Goal: Browse casually

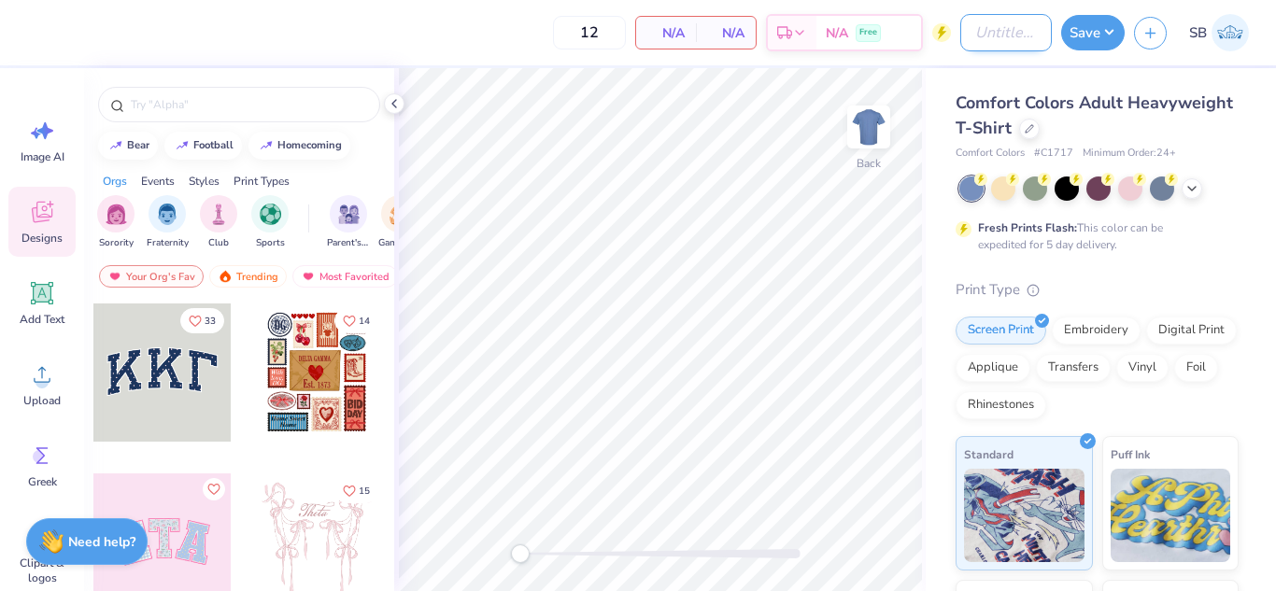
click at [986, 35] on input "Design Title" at bounding box center [1006, 32] width 92 height 37
click at [1230, 34] on img at bounding box center [1230, 32] width 37 height 37
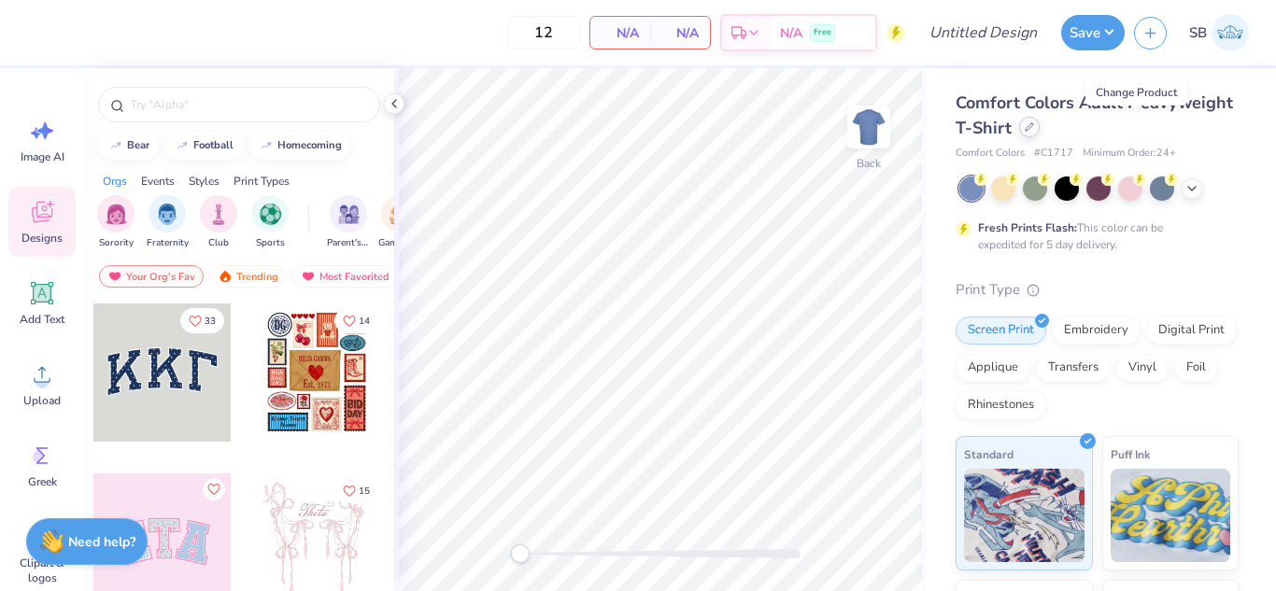
click at [1034, 131] on icon at bounding box center [1029, 126] width 9 height 9
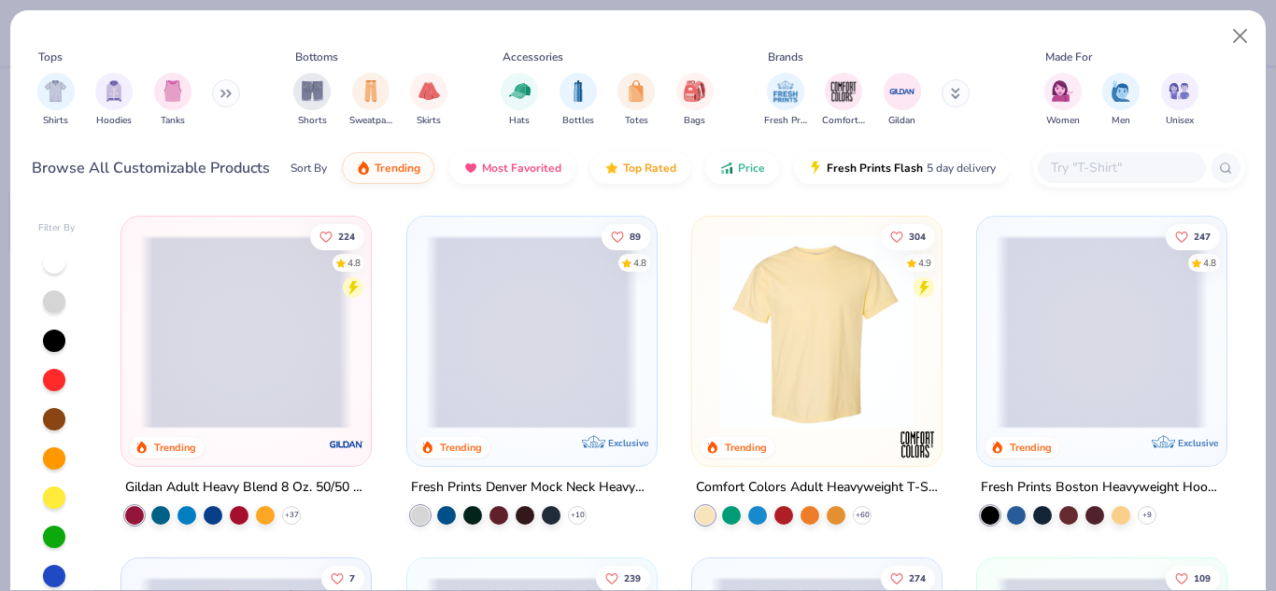
click at [277, 315] on span at bounding box center [246, 331] width 212 height 193
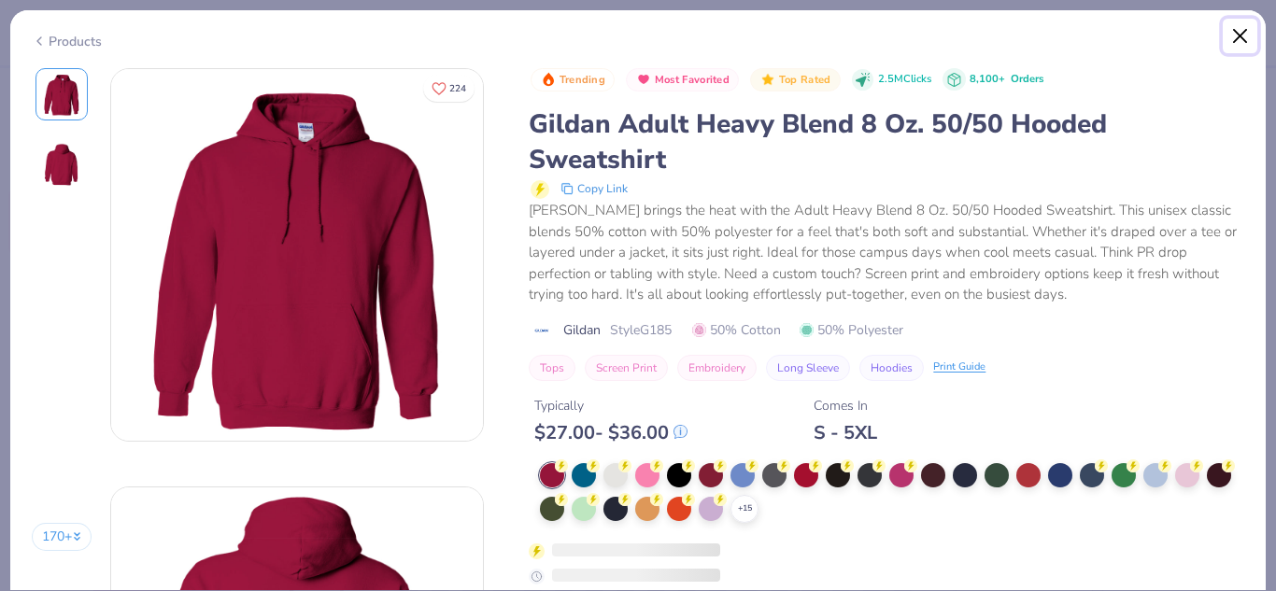
click at [1241, 33] on button "Close" at bounding box center [1241, 37] width 36 height 36
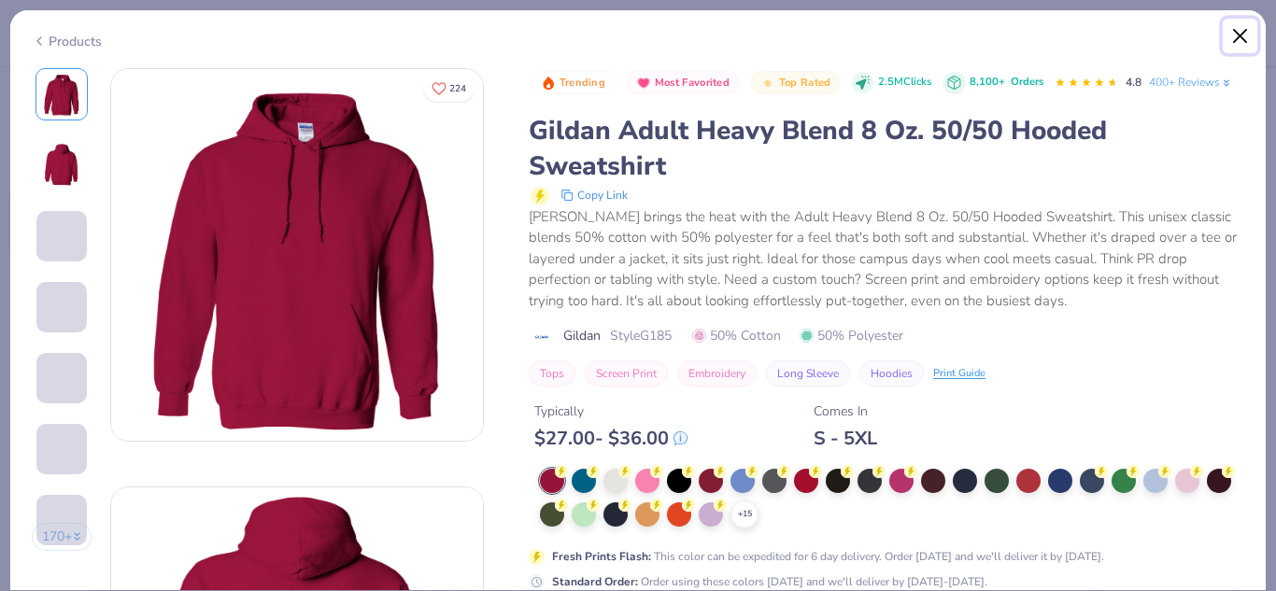
click at [1244, 35] on button "Close" at bounding box center [1241, 37] width 36 height 36
click at [1275, 22] on div "Products 170 + 224 AU Alpha Sigma Tau, West Chester University DU Delta Gamma, …" at bounding box center [638, 295] width 1276 height 591
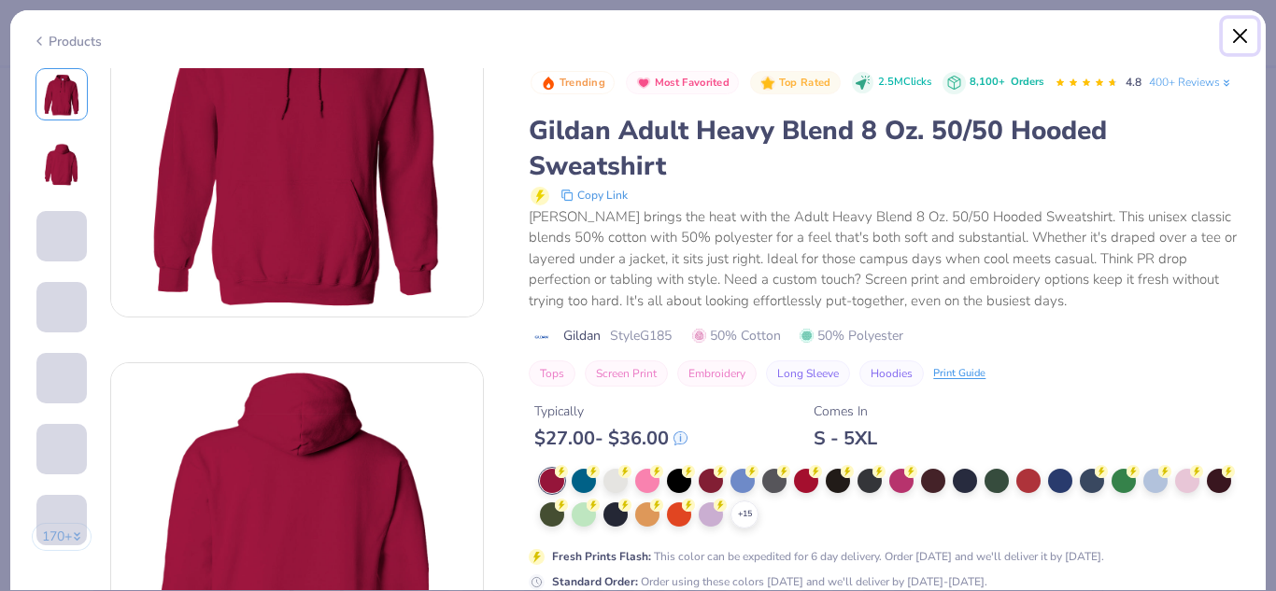
click at [1240, 32] on button "Close" at bounding box center [1241, 37] width 36 height 36
click at [1244, 46] on button "Close" at bounding box center [1241, 37] width 36 height 36
click at [1240, 34] on button "Close" at bounding box center [1241, 37] width 36 height 36
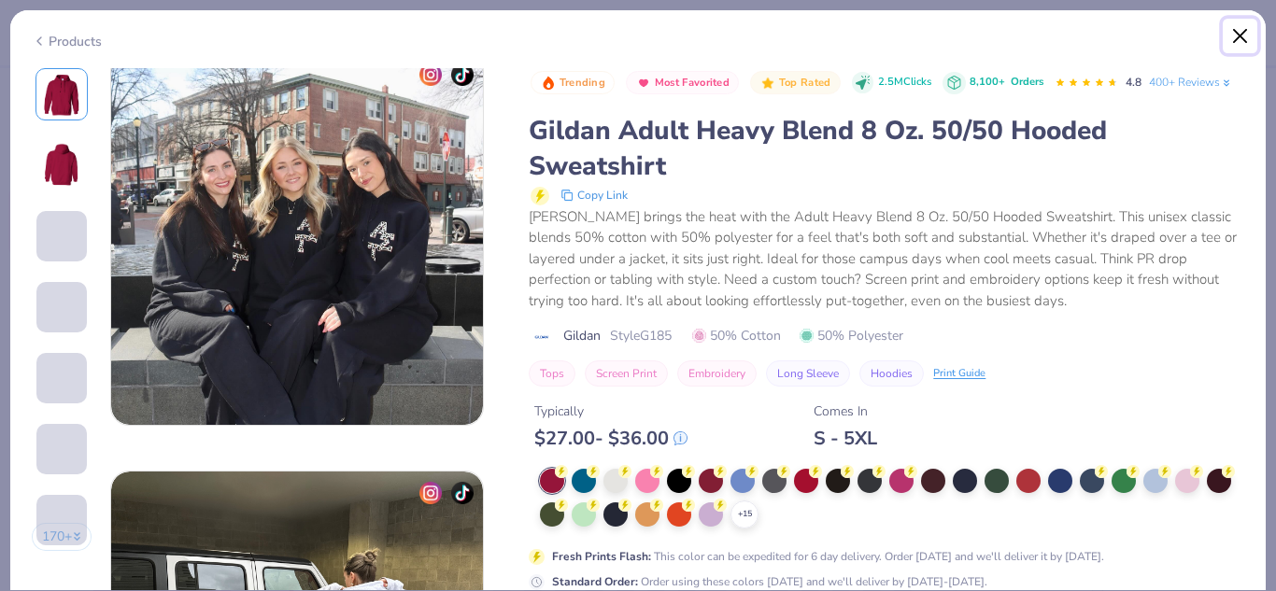
scroll to position [1543, 0]
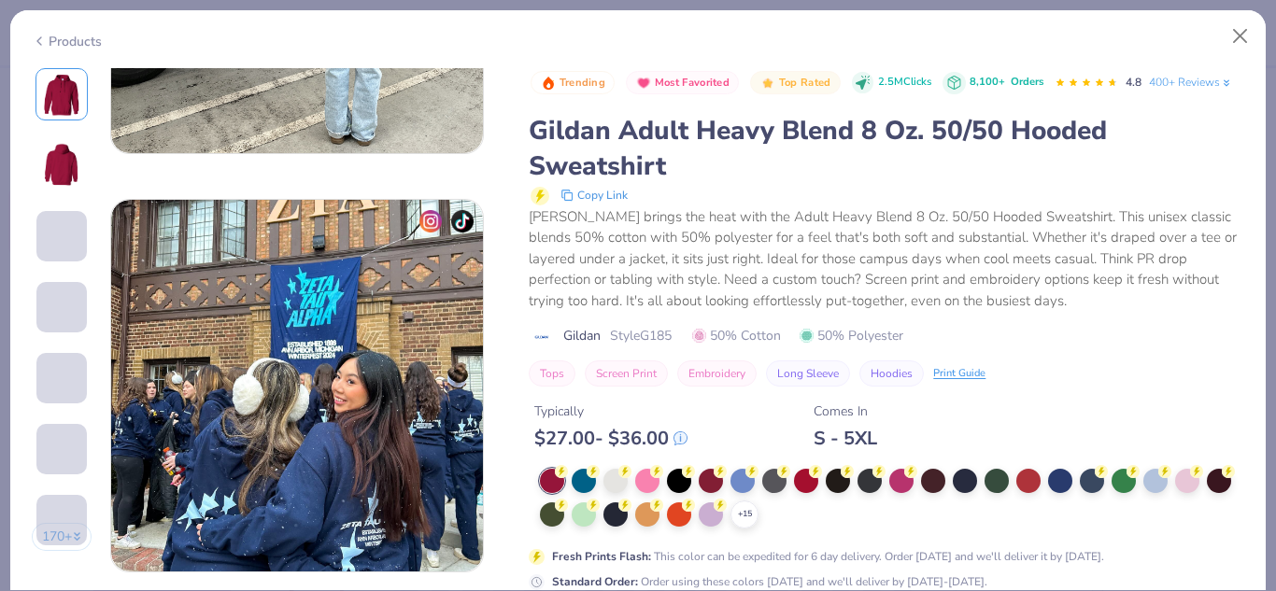
click at [1274, 5] on div "Products 170 + 224 AU Alpha Sigma Tau, West Chester University DU Delta Gamma, …" at bounding box center [638, 295] width 1276 height 591
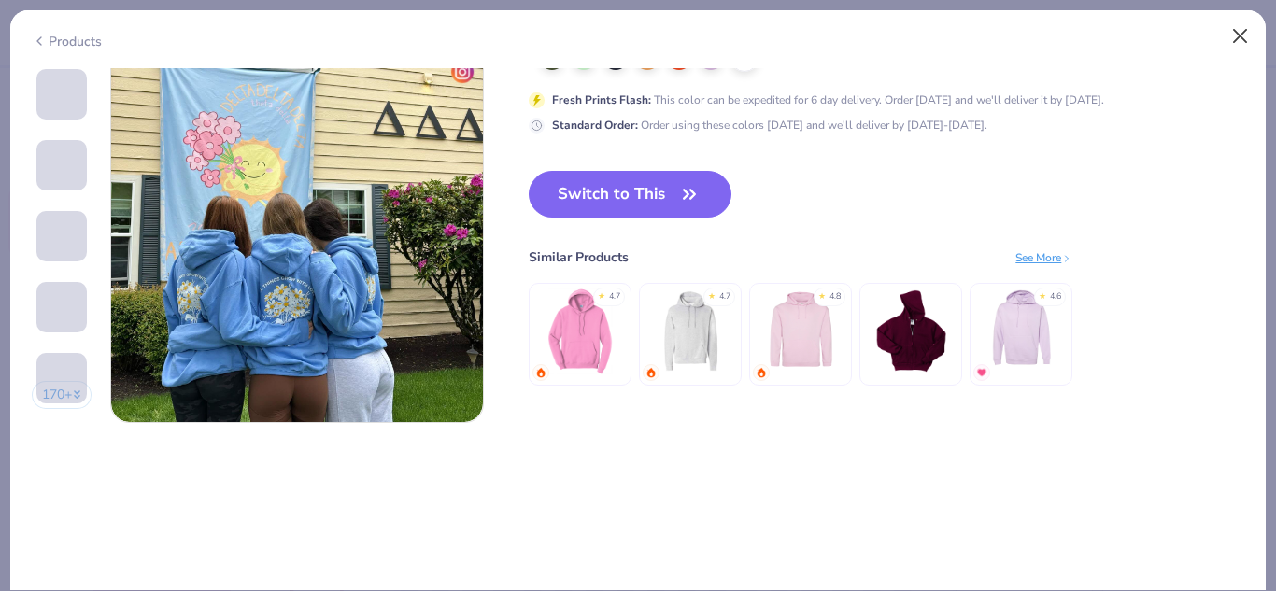
click at [1186, 91] on div "Fresh Prints Flash : This color can be expedited for 6 day delivery. Order toda…" at bounding box center [887, 100] width 716 height 18
click at [1237, 38] on button "Close" at bounding box center [1241, 37] width 36 height 36
click at [73, 39] on div "Products" at bounding box center [67, 42] width 70 height 20
click at [60, 40] on div "Products" at bounding box center [67, 42] width 70 height 20
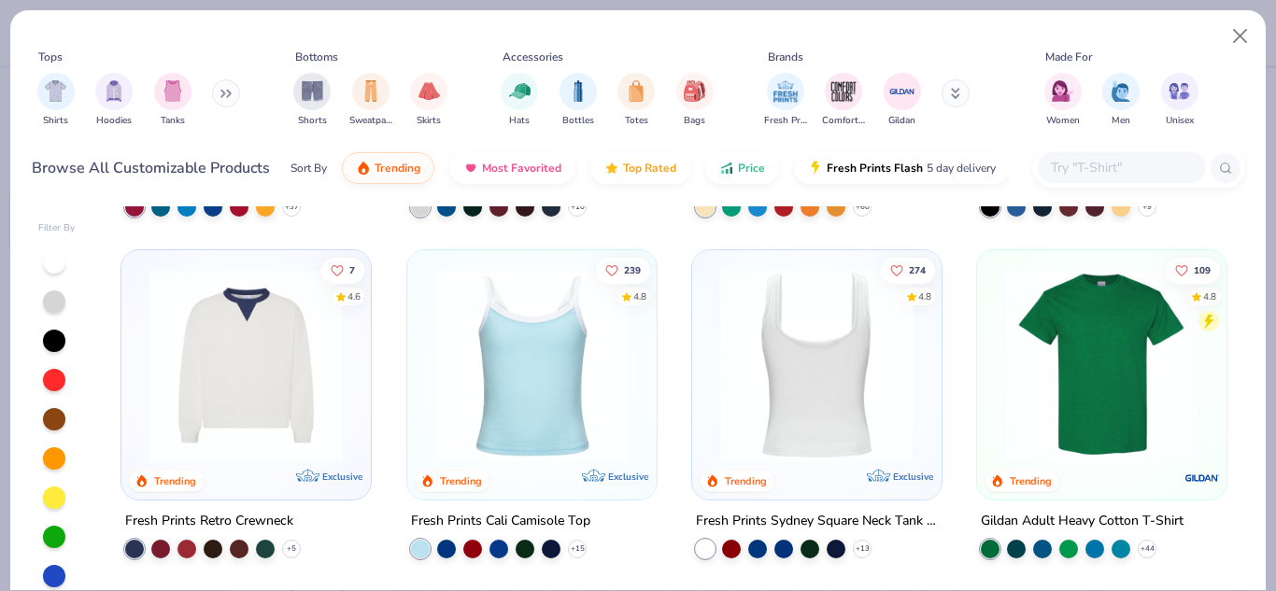
scroll to position [365, 0]
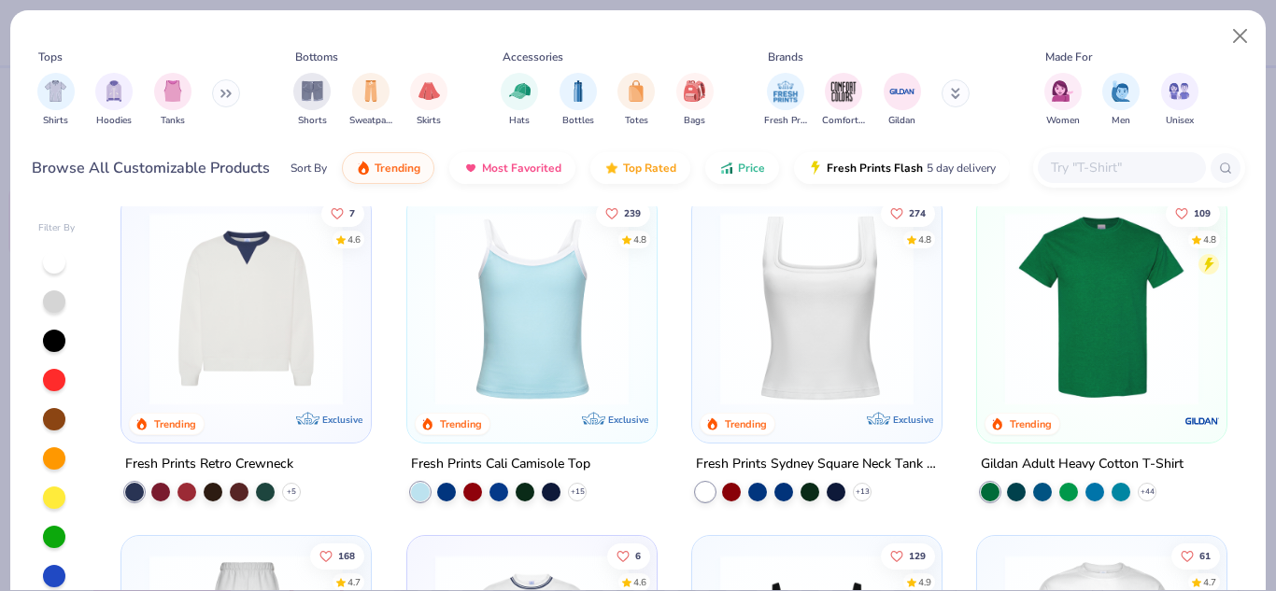
click at [1100, 316] on img at bounding box center [1102, 308] width 212 height 193
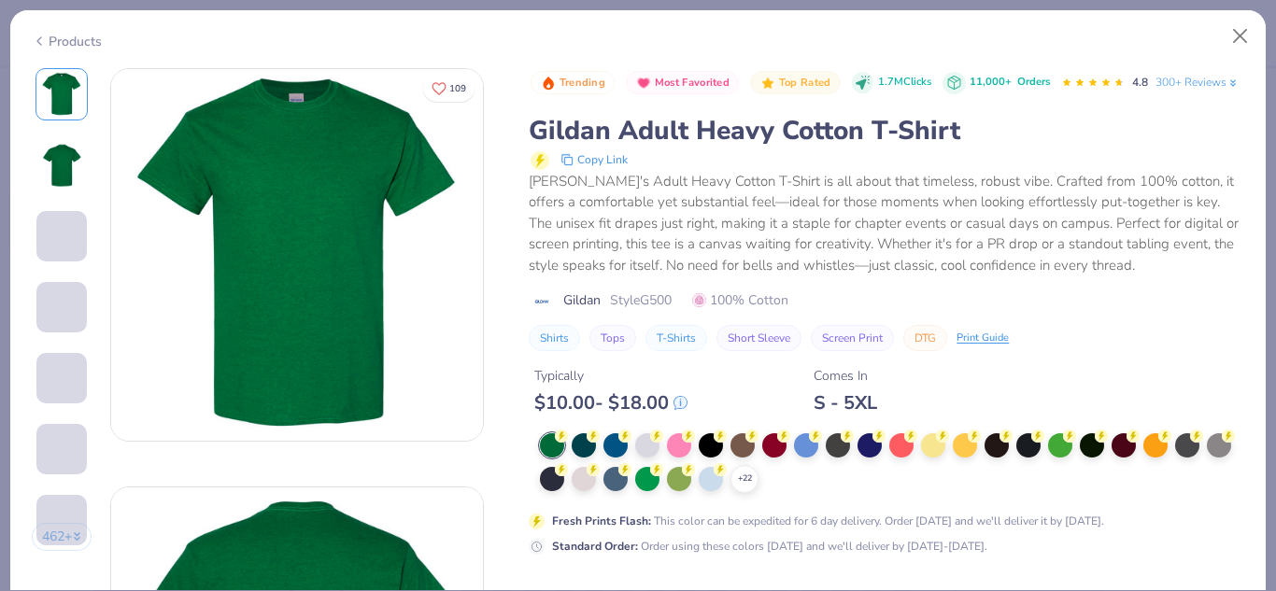
scroll to position [94, 0]
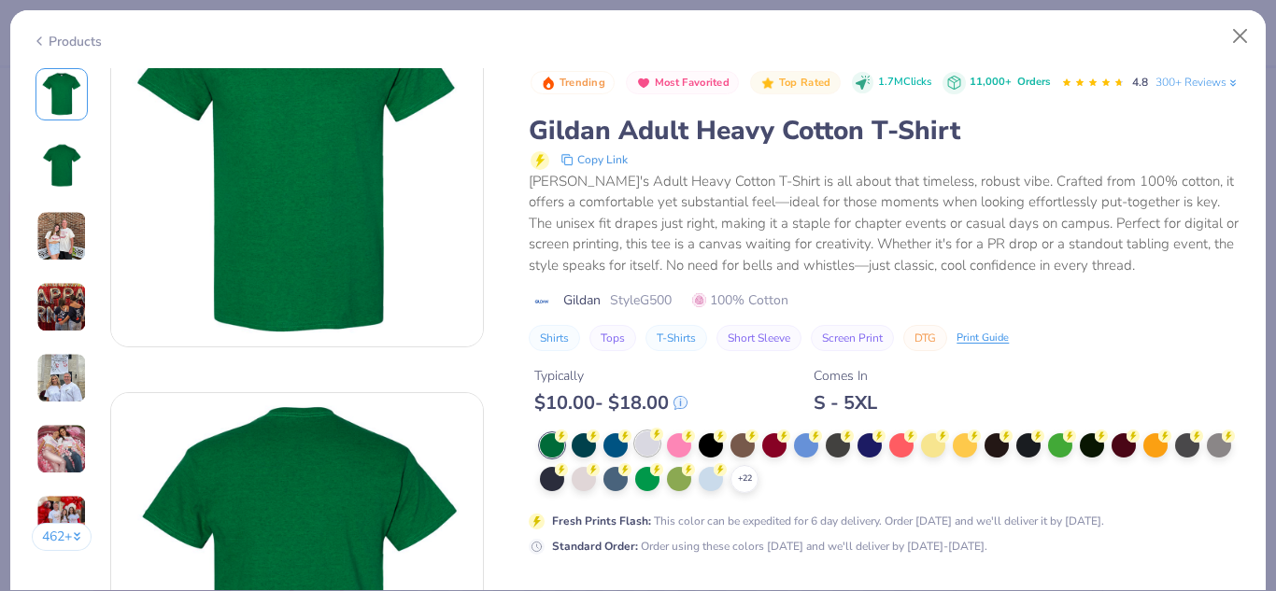
click at [644, 456] on div at bounding box center [647, 444] width 24 height 24
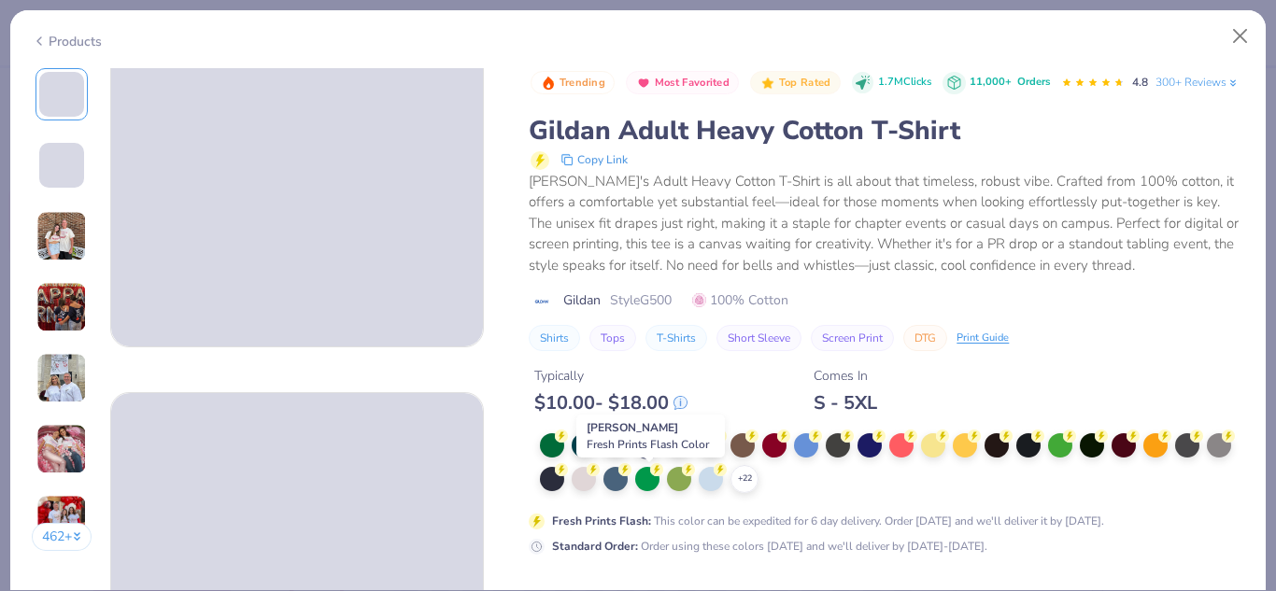
scroll to position [122, 0]
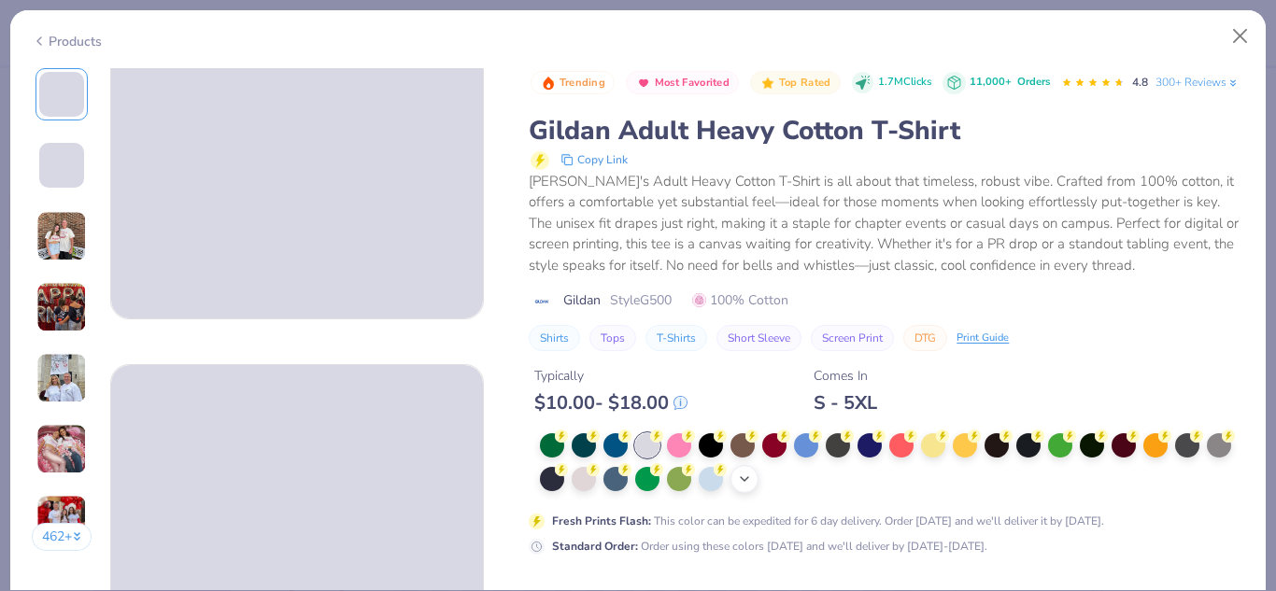
click at [752, 487] on icon at bounding box center [744, 479] width 15 height 15
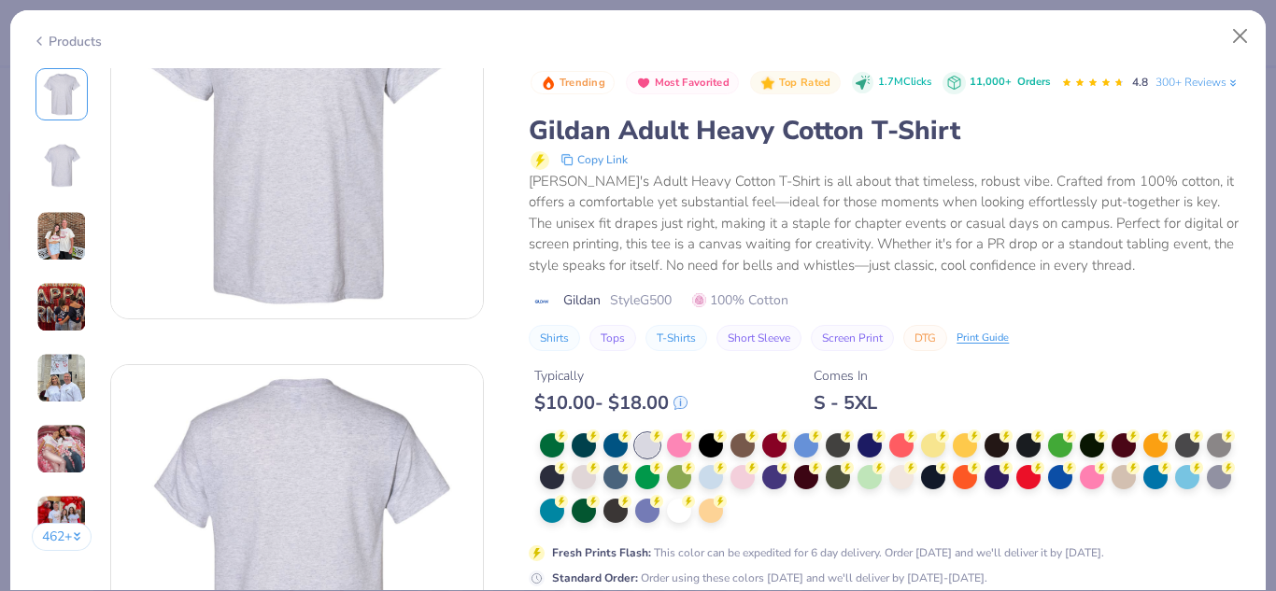
scroll to position [301, 0]
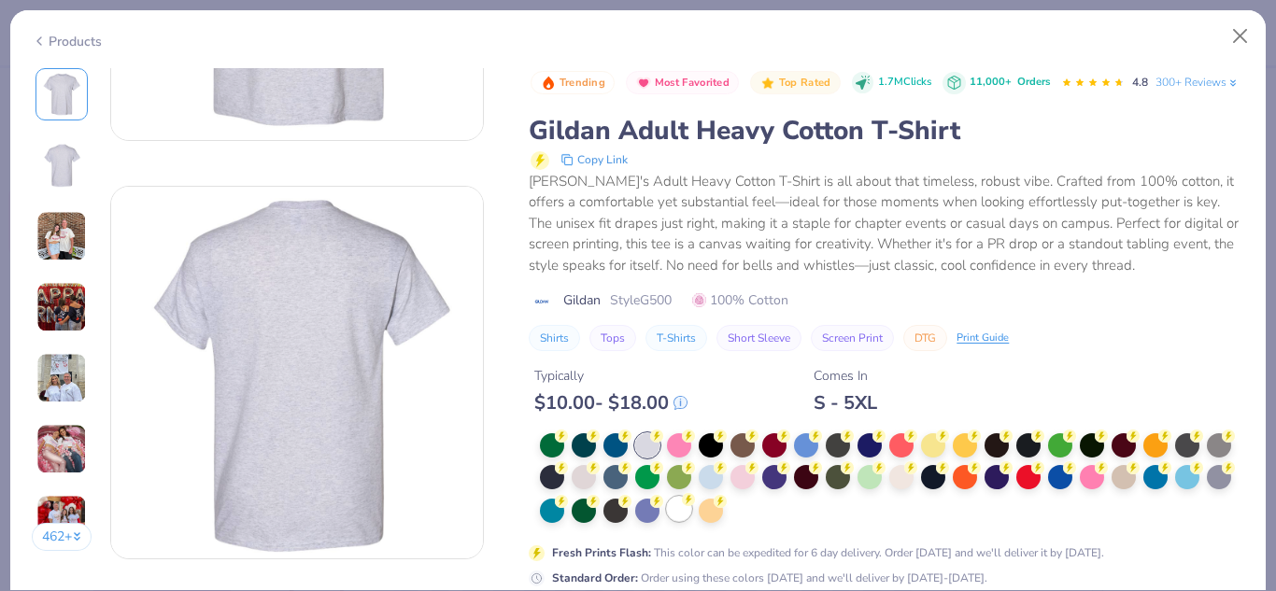
click at [691, 521] on div at bounding box center [679, 509] width 24 height 24
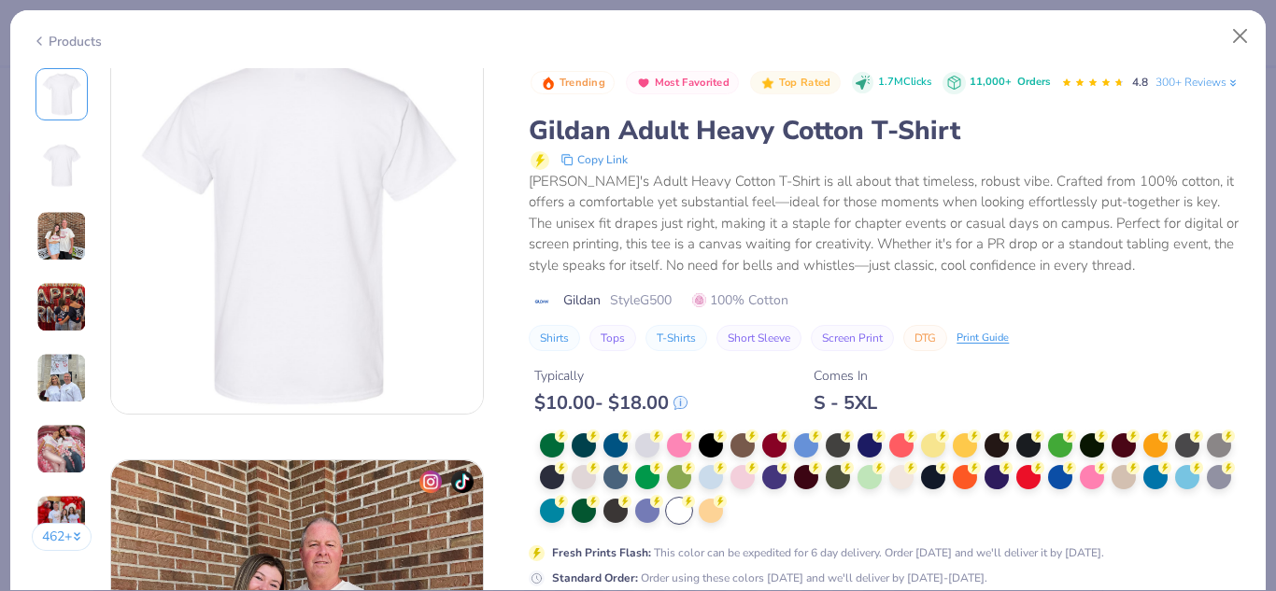
scroll to position [447, 0]
click at [1243, 33] on button "Close" at bounding box center [1241, 37] width 36 height 36
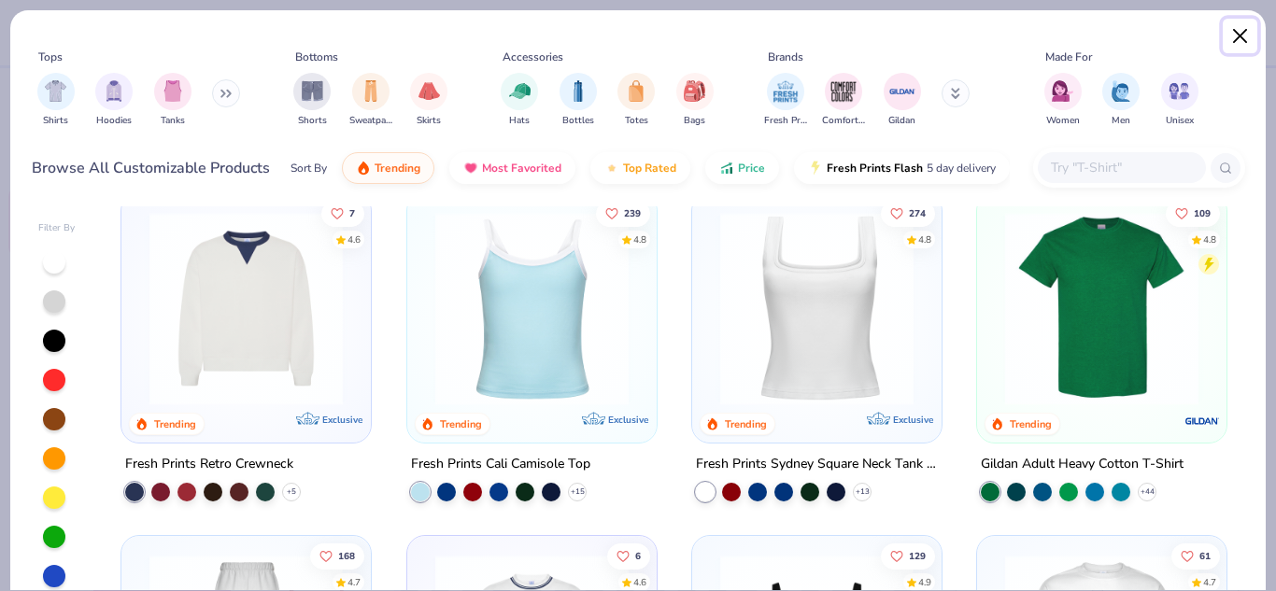
click at [1238, 37] on button "Close" at bounding box center [1241, 37] width 36 height 36
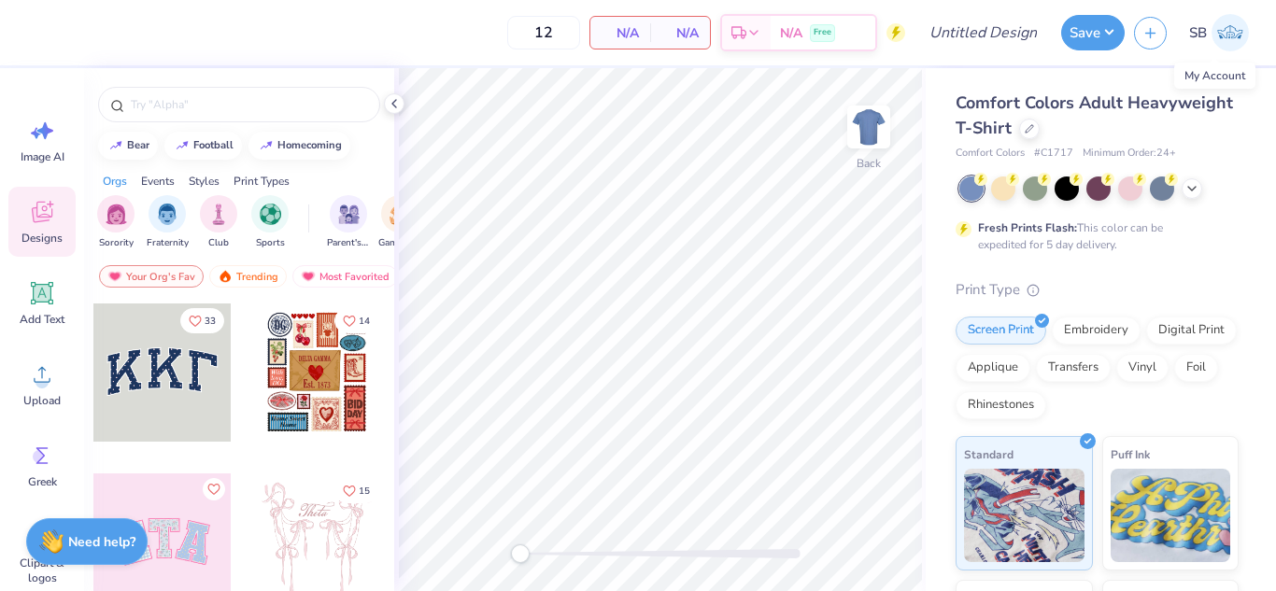
click at [1197, 30] on span "SB" at bounding box center [1198, 32] width 18 height 21
